Goal: Register for event/course

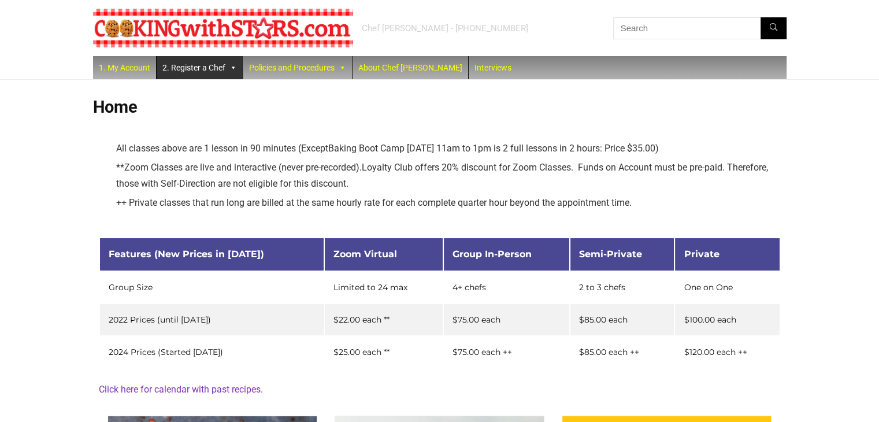
click at [202, 65] on link "2. Register a Chef" at bounding box center [200, 67] width 86 height 23
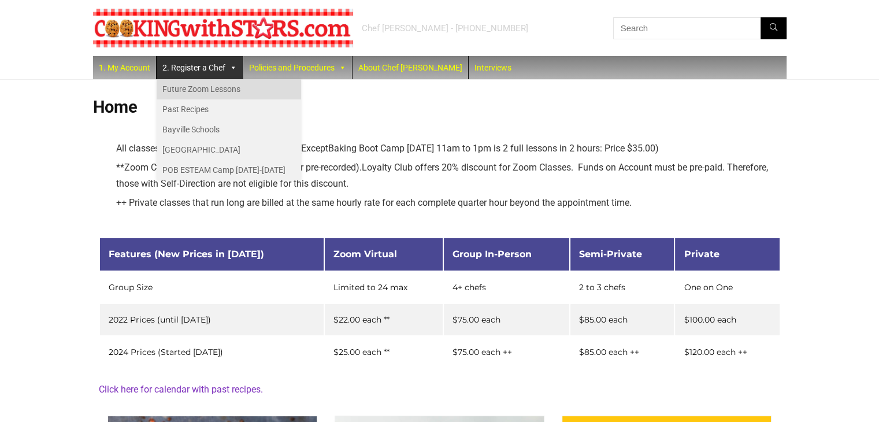
click at [207, 87] on link "Future Zoom Lessons" at bounding box center [229, 89] width 145 height 20
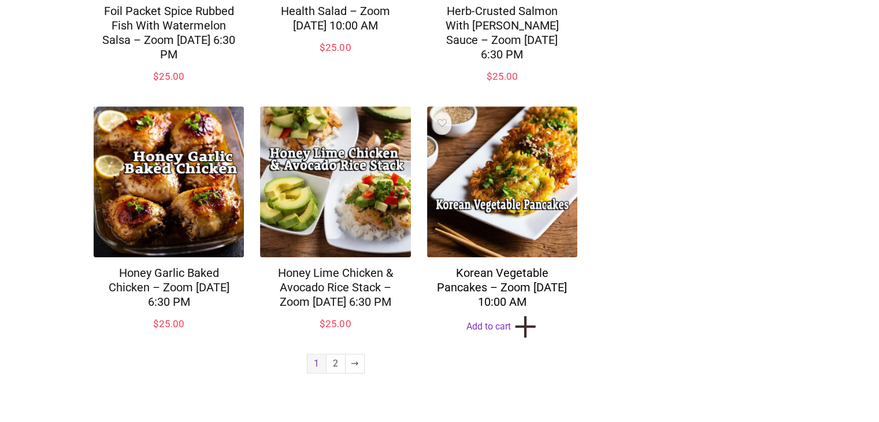
scroll to position [891, 0]
click at [340, 365] on link "2" at bounding box center [336, 363] width 18 height 18
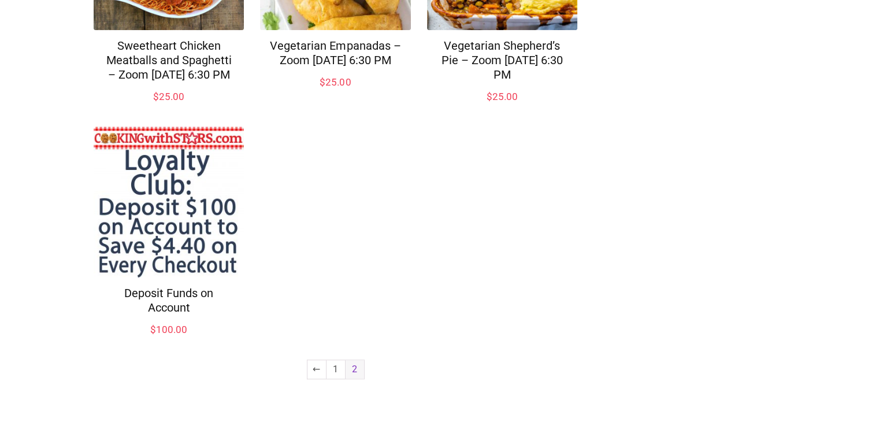
scroll to position [848, 0]
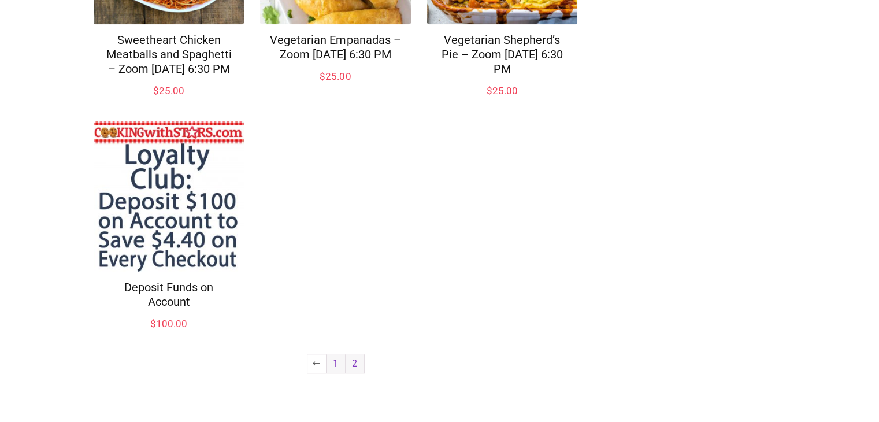
click at [332, 361] on link "1" at bounding box center [336, 363] width 18 height 18
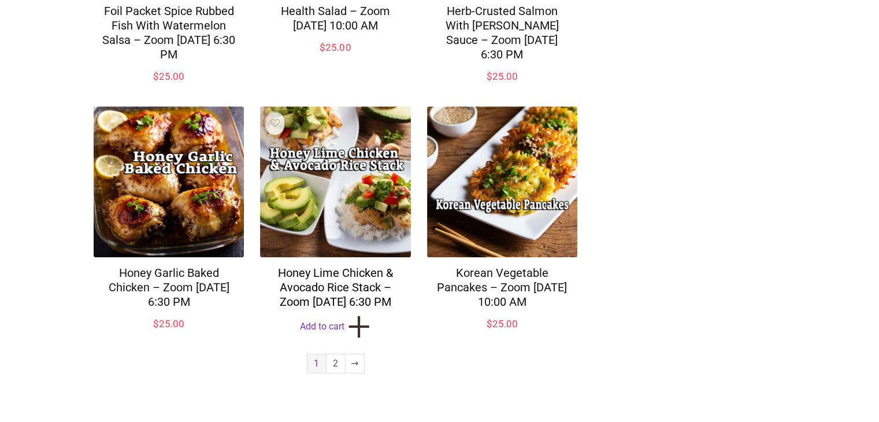
scroll to position [891, 0]
click at [335, 366] on link "2" at bounding box center [336, 363] width 18 height 18
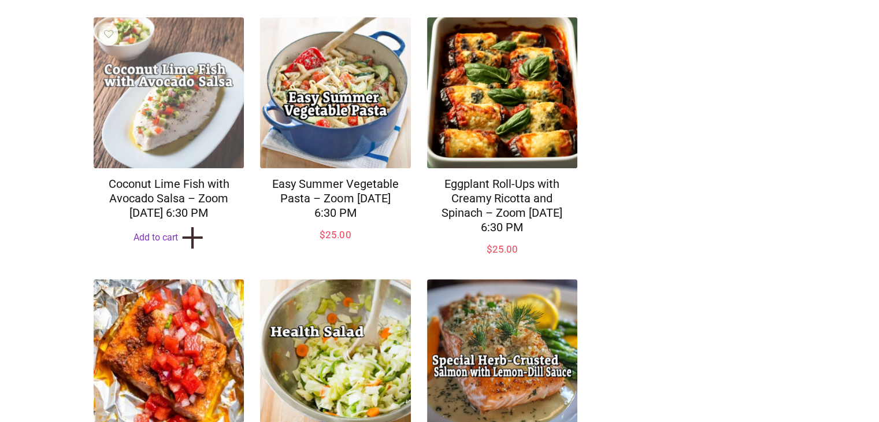
scroll to position [425, 0]
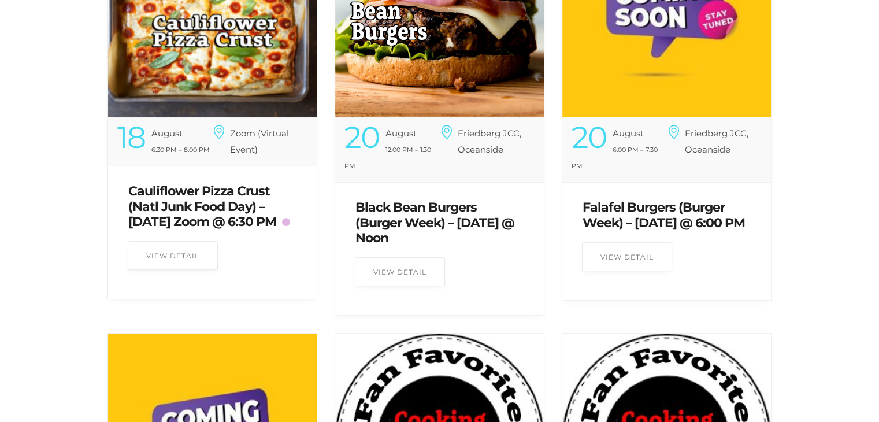
scroll to position [520, 0]
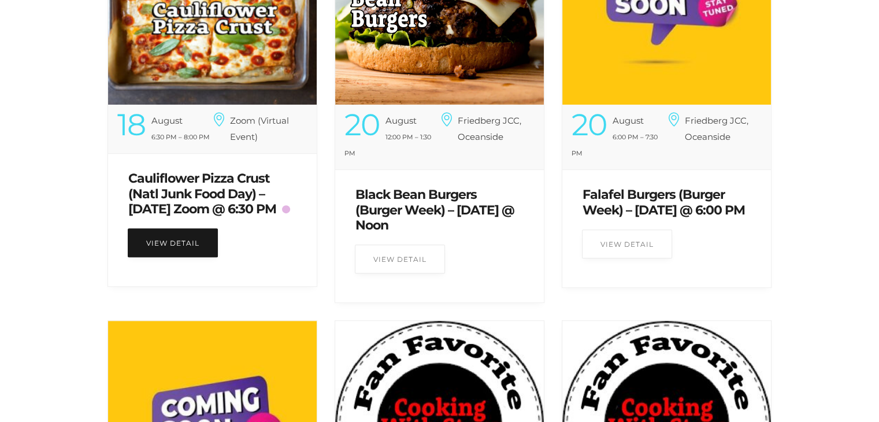
click at [192, 254] on link "View Detail" at bounding box center [173, 242] width 90 height 29
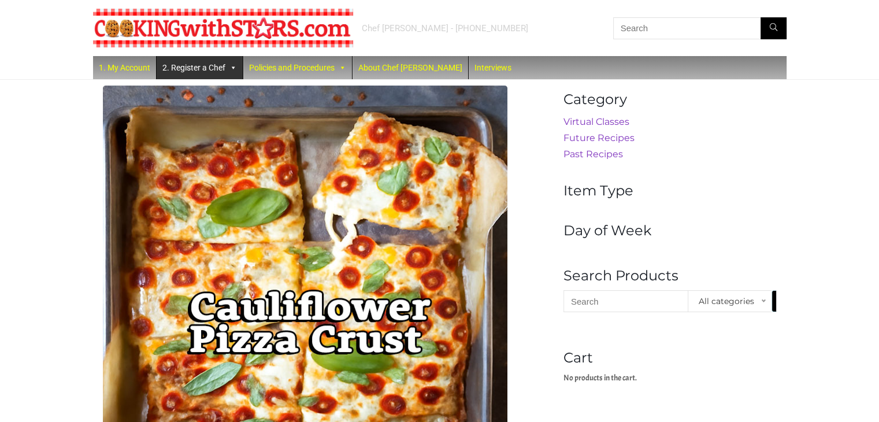
click at [184, 66] on link "2. Register a Chef" at bounding box center [200, 67] width 86 height 23
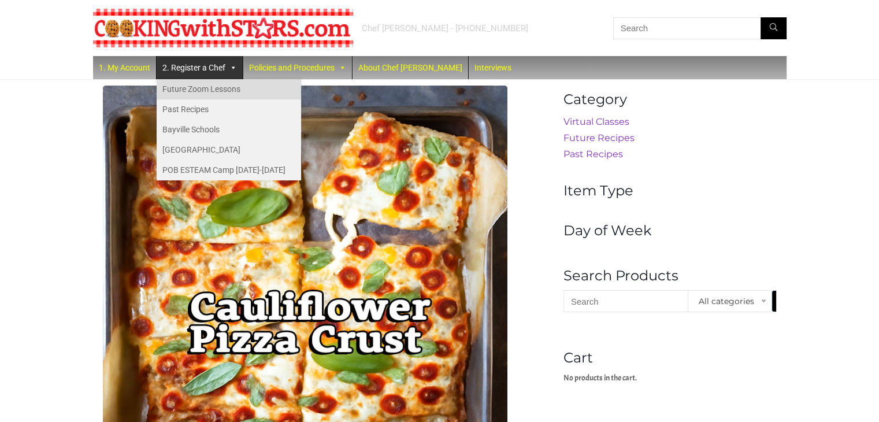
click at [195, 82] on link "Future Zoom Lessons" at bounding box center [229, 89] width 145 height 20
click at [201, 88] on link "Future Zoom Lessons" at bounding box center [229, 89] width 145 height 20
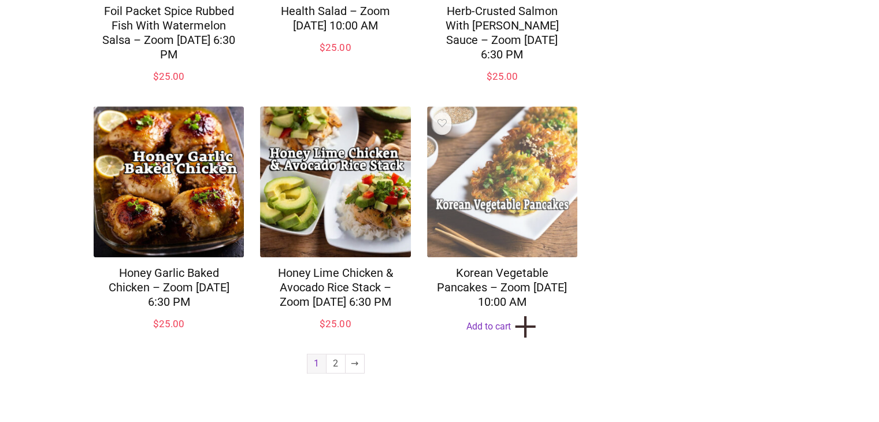
scroll to position [891, 0]
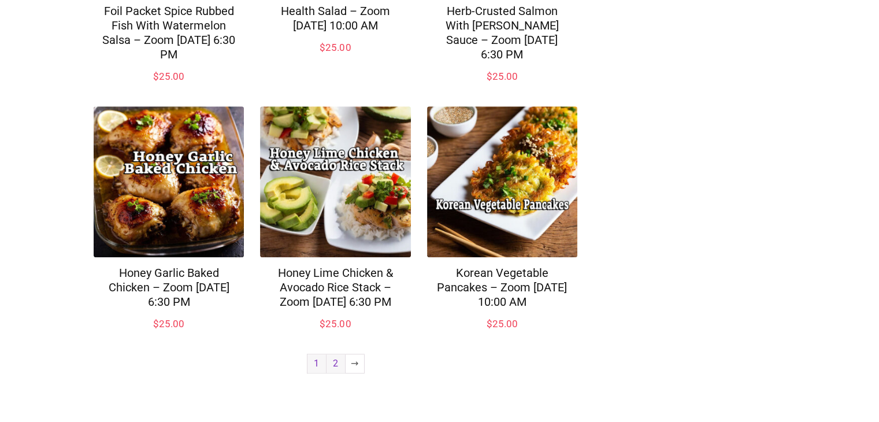
click at [339, 366] on link "2" at bounding box center [336, 363] width 18 height 18
click at [336, 361] on link "2" at bounding box center [336, 363] width 18 height 18
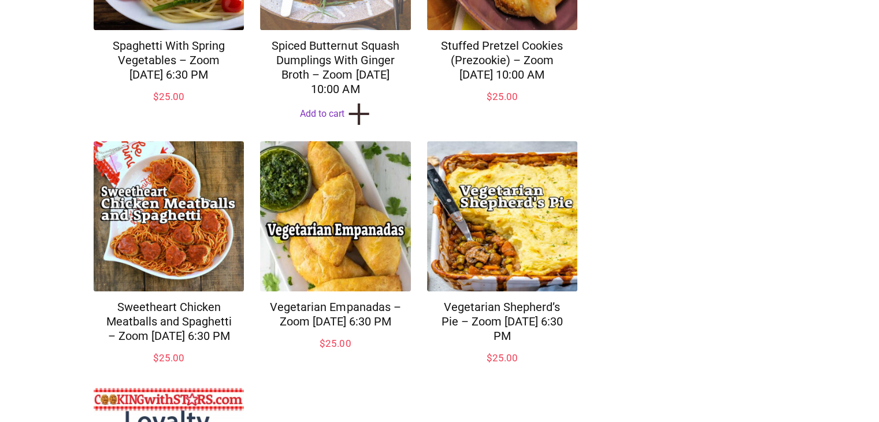
scroll to position [443, 0]
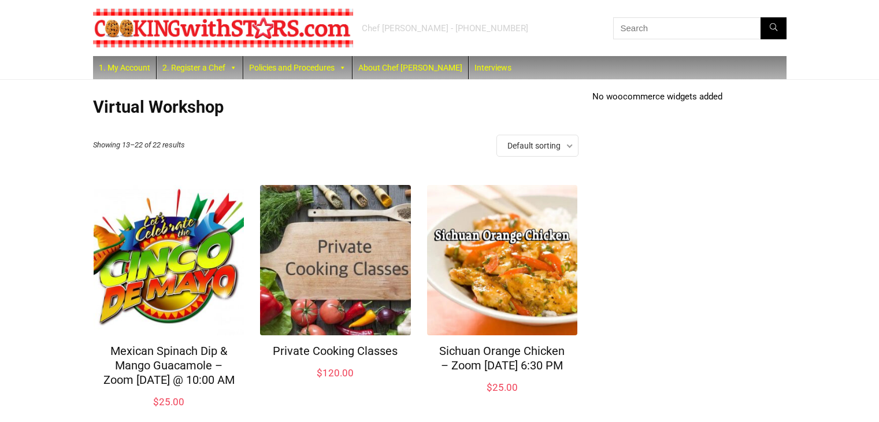
scroll to position [465, 0]
